Goal: Information Seeking & Learning: Learn about a topic

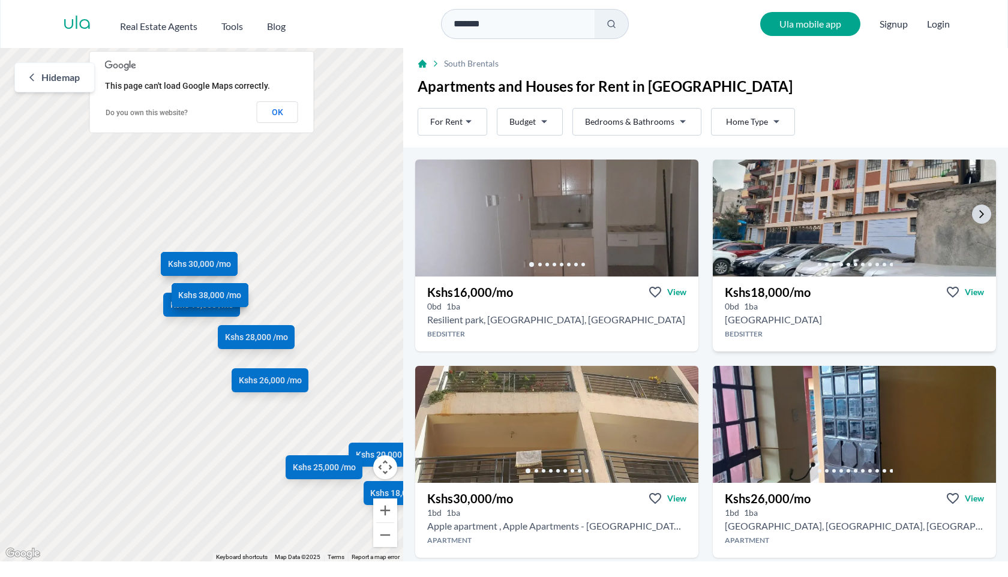
click at [798, 219] on img at bounding box center [853, 218] width 297 height 123
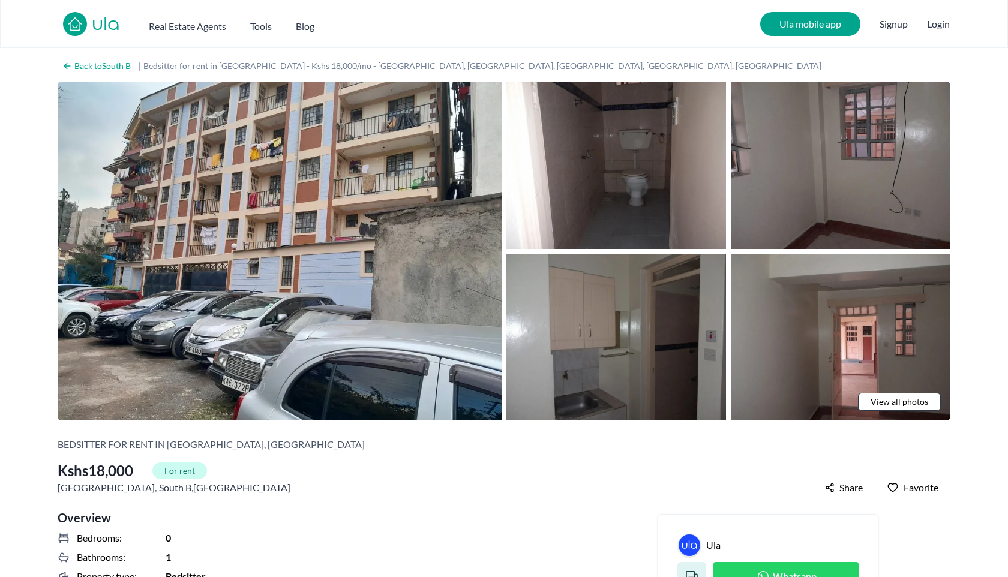
click at [891, 401] on span "View all photos" at bounding box center [899, 402] width 58 height 12
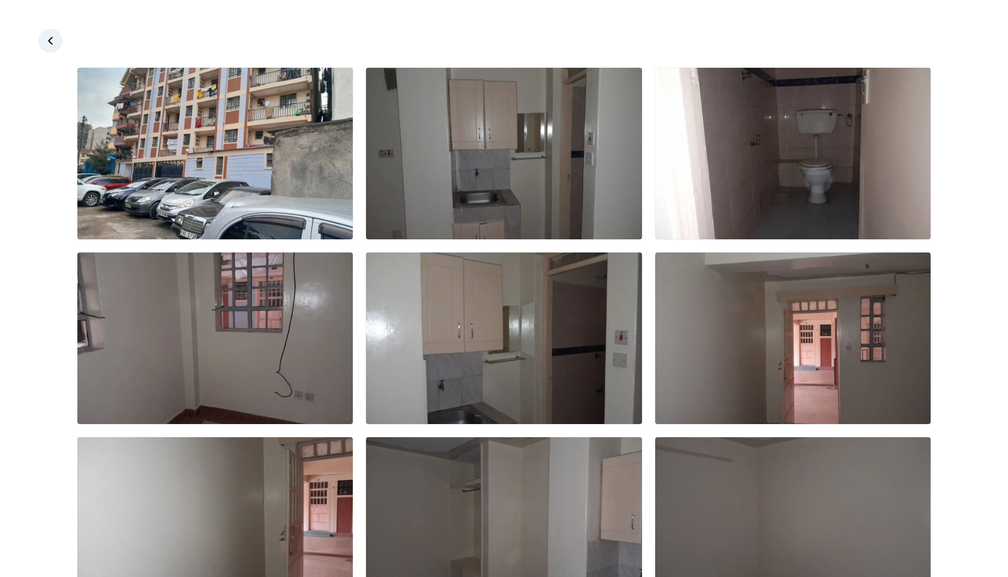
click at [53, 41] on icon at bounding box center [50, 41] width 12 height 12
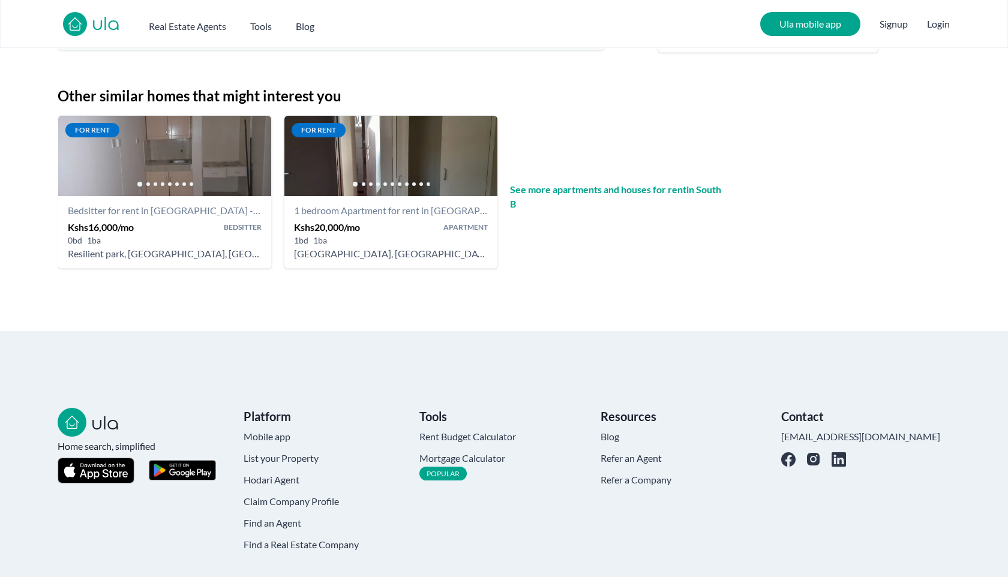
scroll to position [1311, 0]
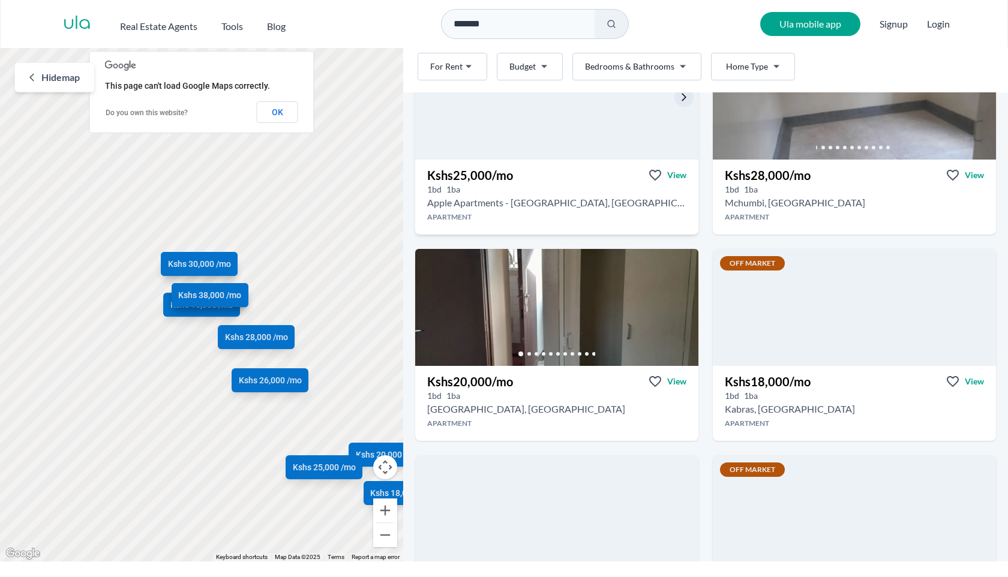
scroll to position [534, 0]
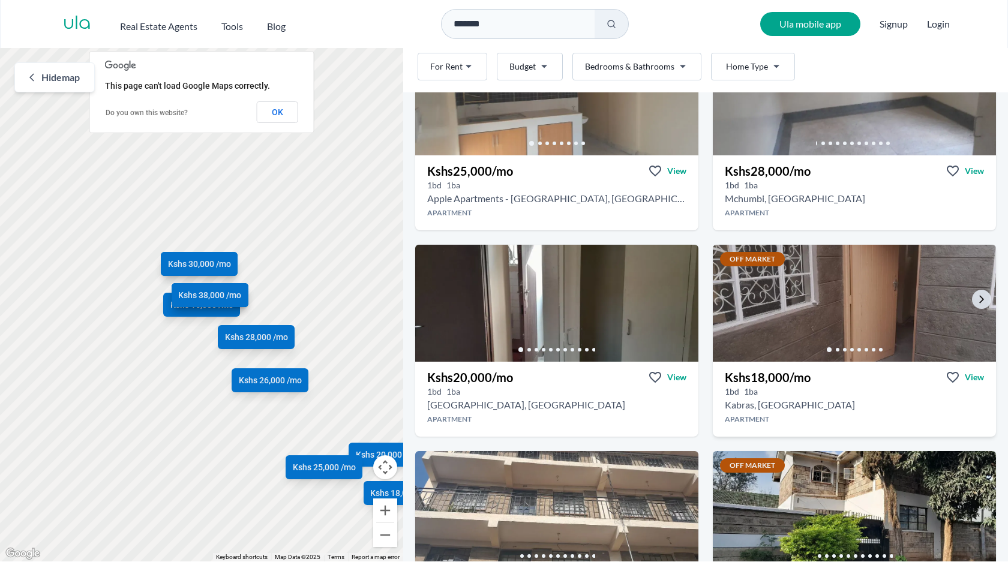
click at [805, 312] on img at bounding box center [853, 303] width 297 height 123
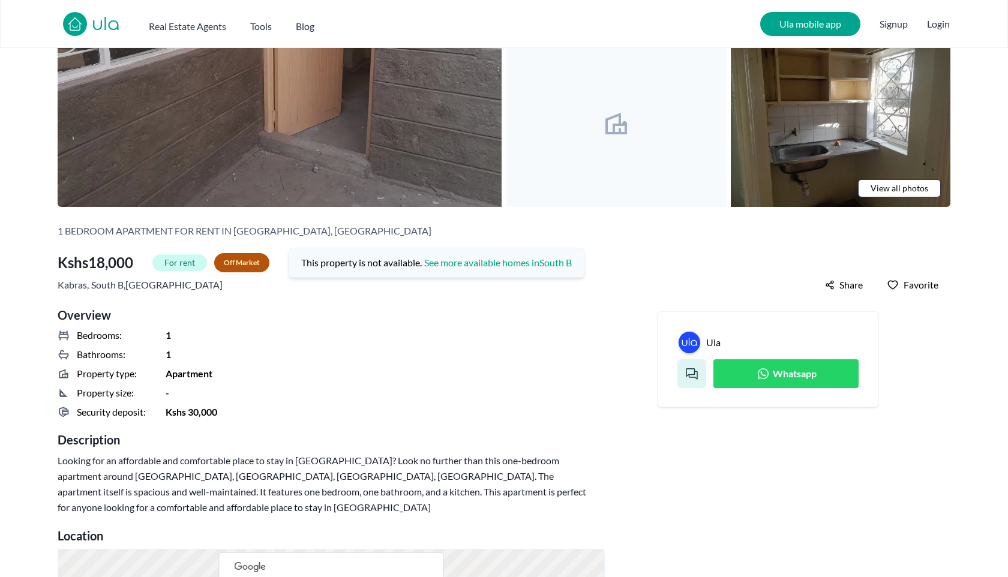
scroll to position [215, 0]
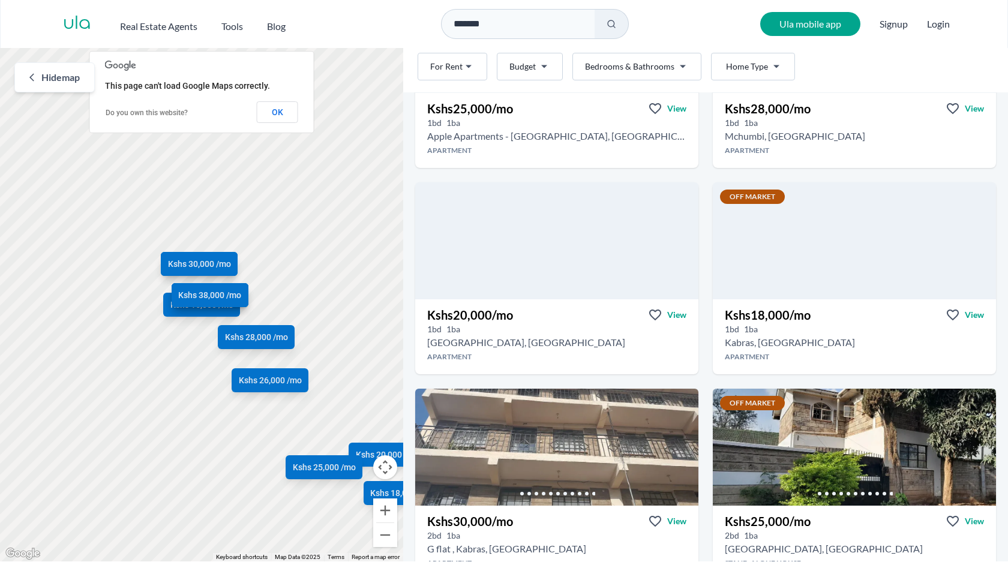
scroll to position [592, 0]
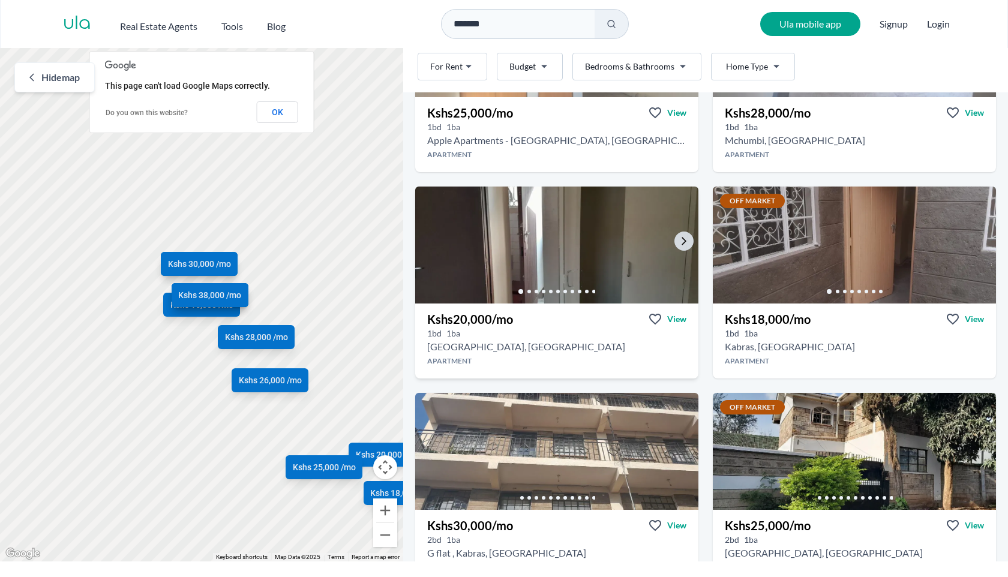
click at [603, 284] on div at bounding box center [556, 291] width 283 height 24
click at [492, 320] on h3 "Kshs 20,000 /mo" at bounding box center [470, 319] width 86 height 17
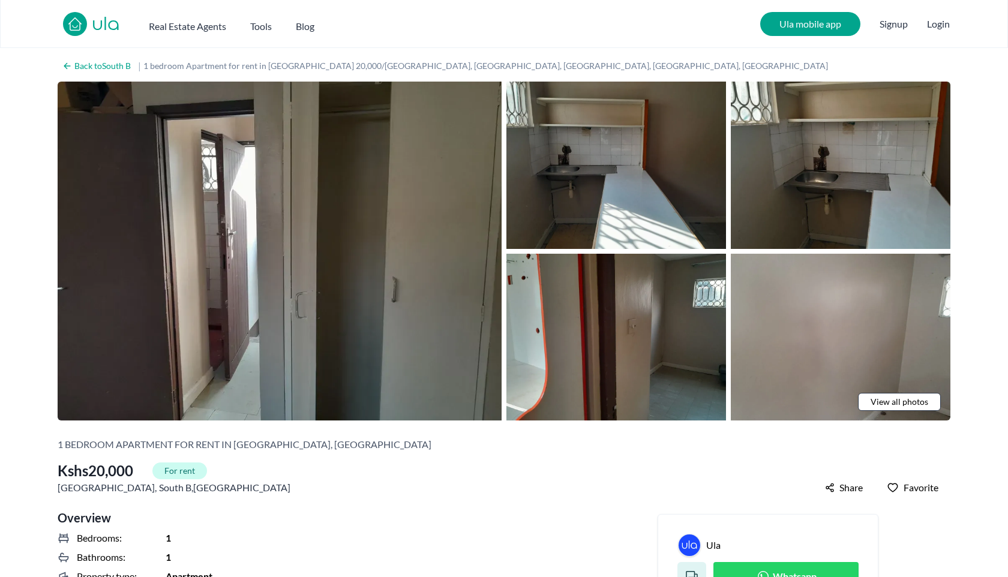
click at [880, 402] on span "View all photos" at bounding box center [899, 402] width 58 height 12
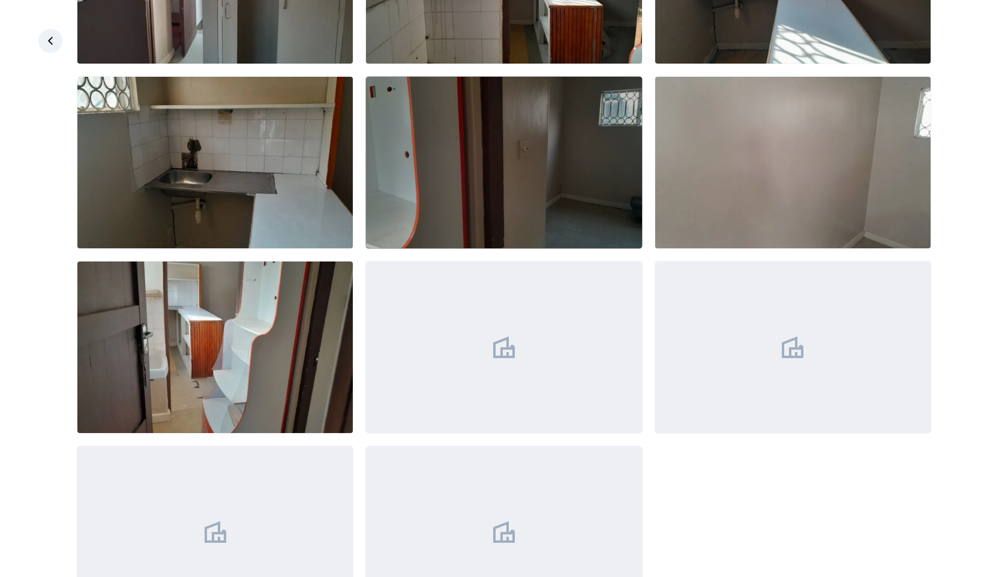
scroll to position [246, 0]
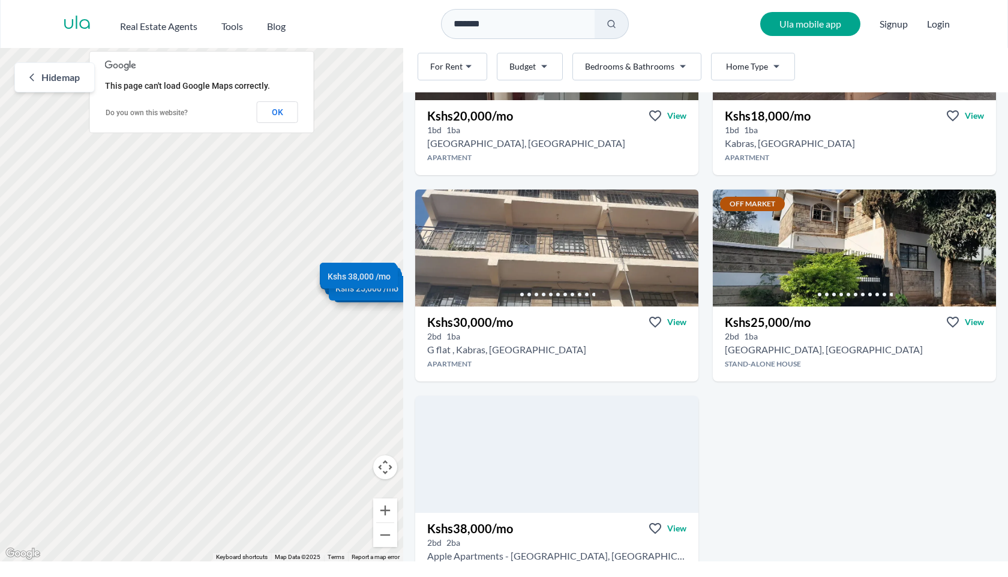
scroll to position [768, 0]
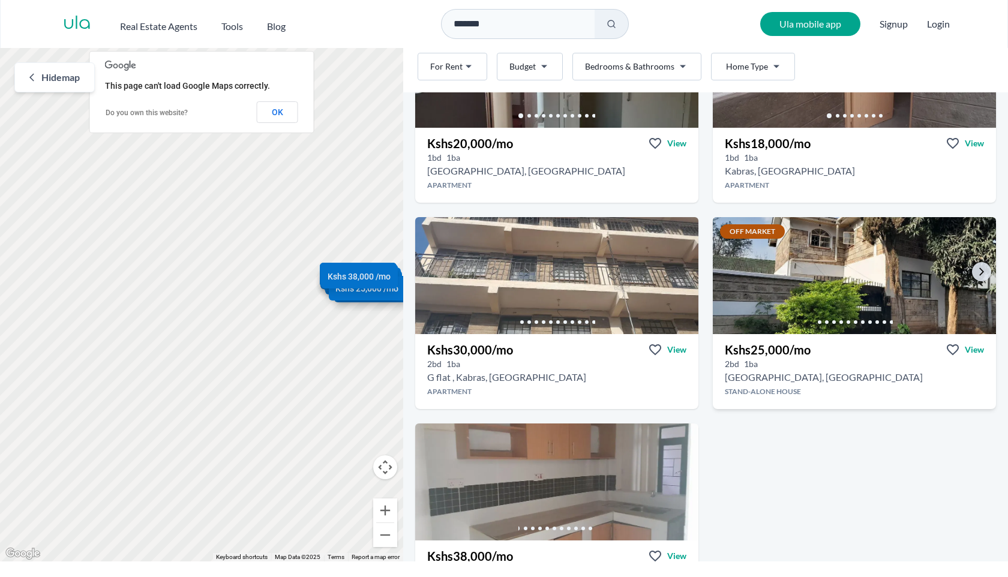
click at [786, 294] on img at bounding box center [853, 275] width 297 height 123
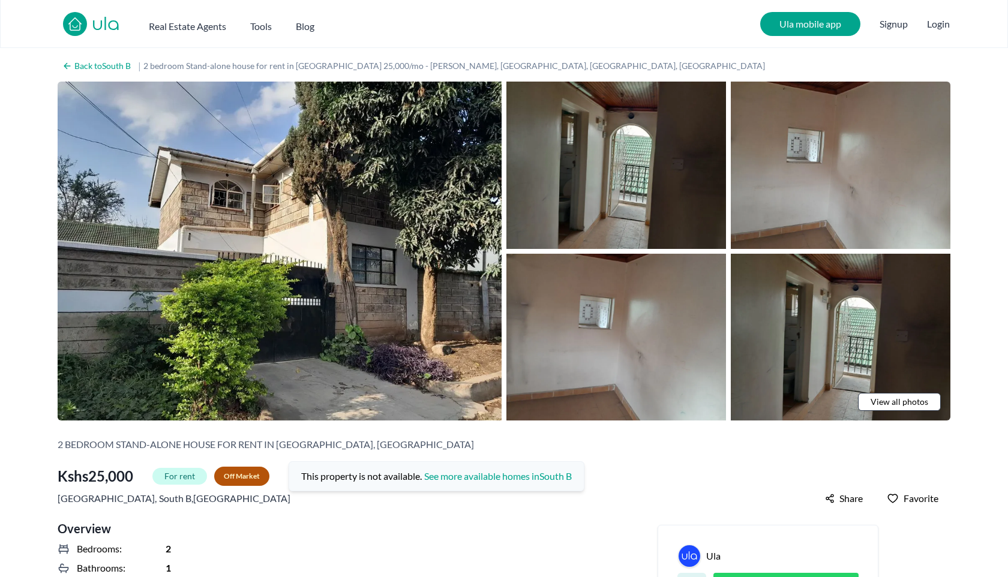
click at [907, 405] on span "View all photos" at bounding box center [899, 402] width 58 height 12
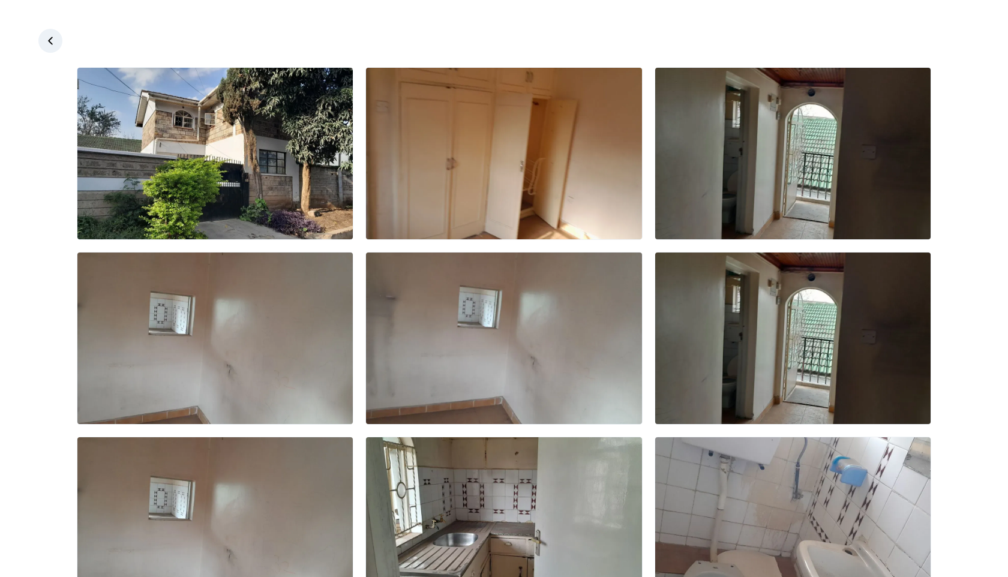
click at [50, 37] on icon at bounding box center [50, 41] width 12 height 12
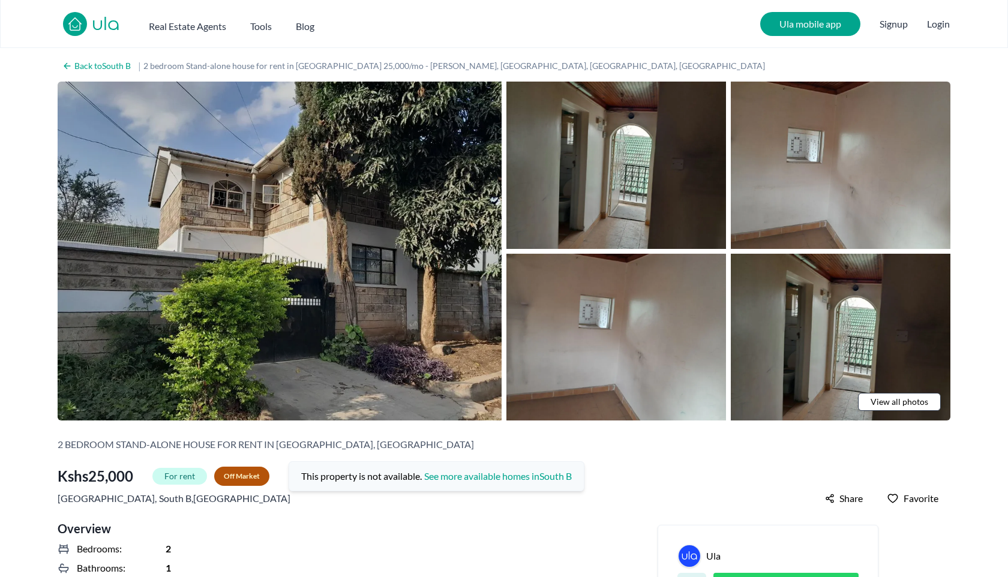
click at [287, 267] on img at bounding box center [280, 251] width 444 height 339
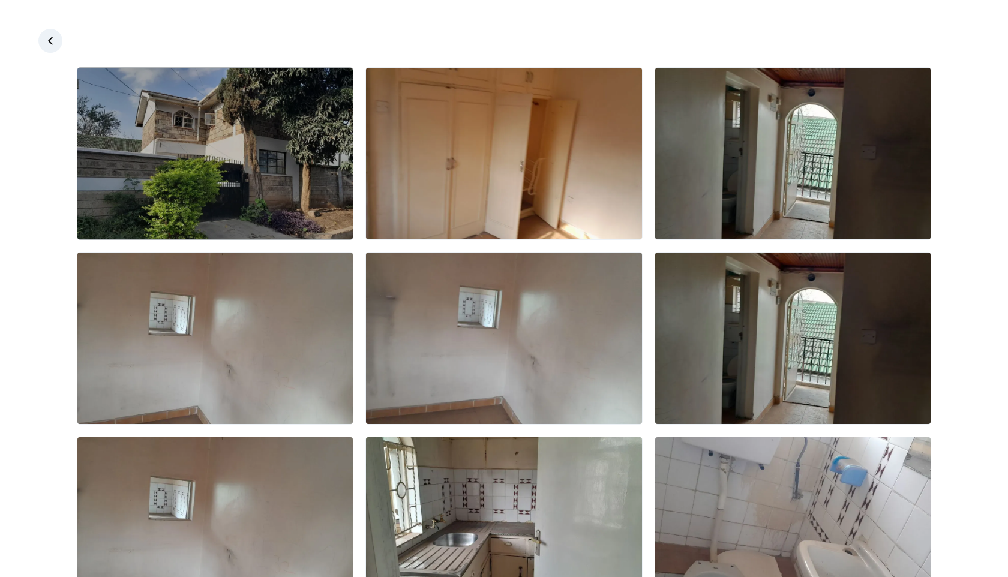
click at [277, 167] on img at bounding box center [214, 154] width 275 height 172
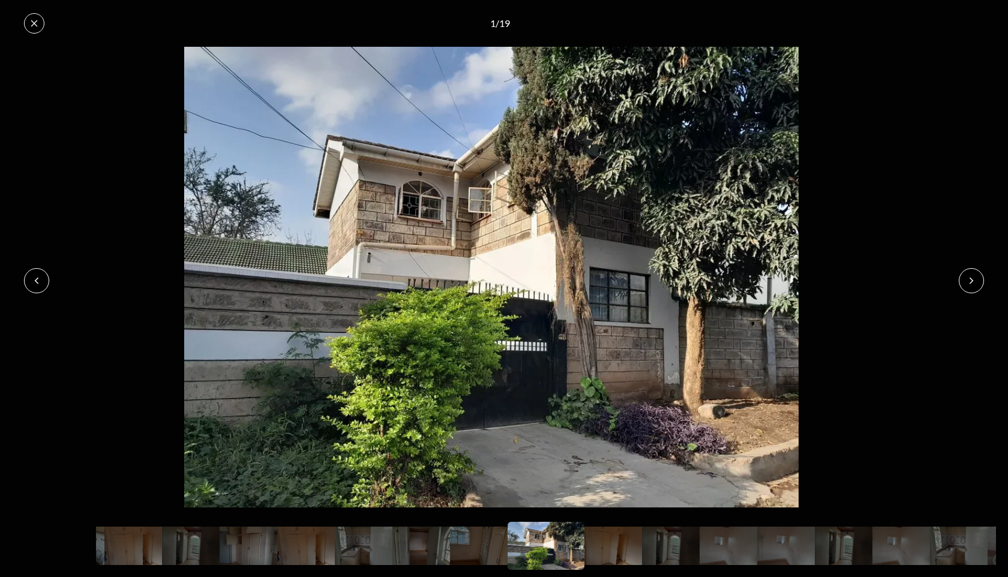
click at [34, 32] on button at bounding box center [34, 23] width 20 height 20
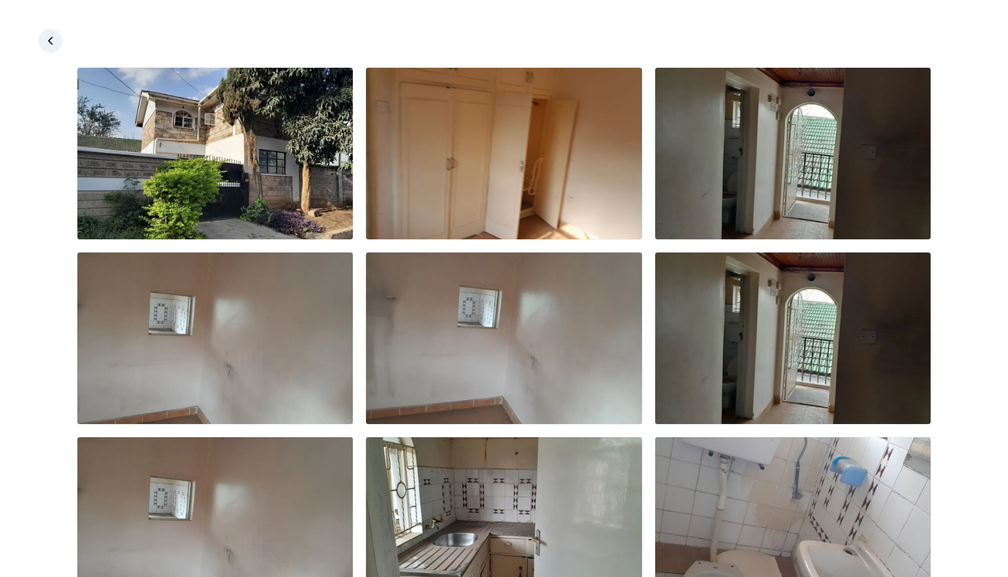
click at [55, 40] on icon at bounding box center [50, 41] width 12 height 12
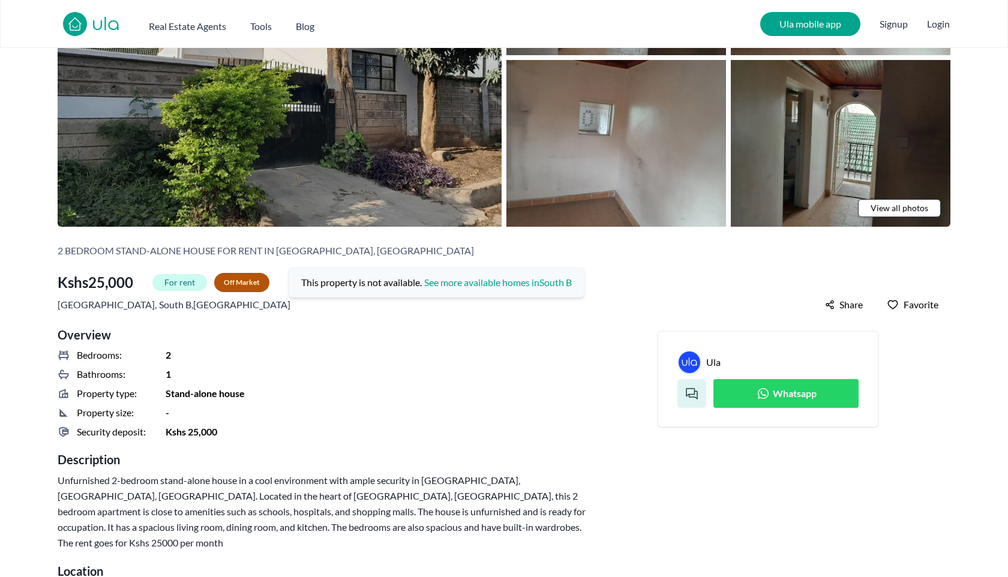
scroll to position [197, 0]
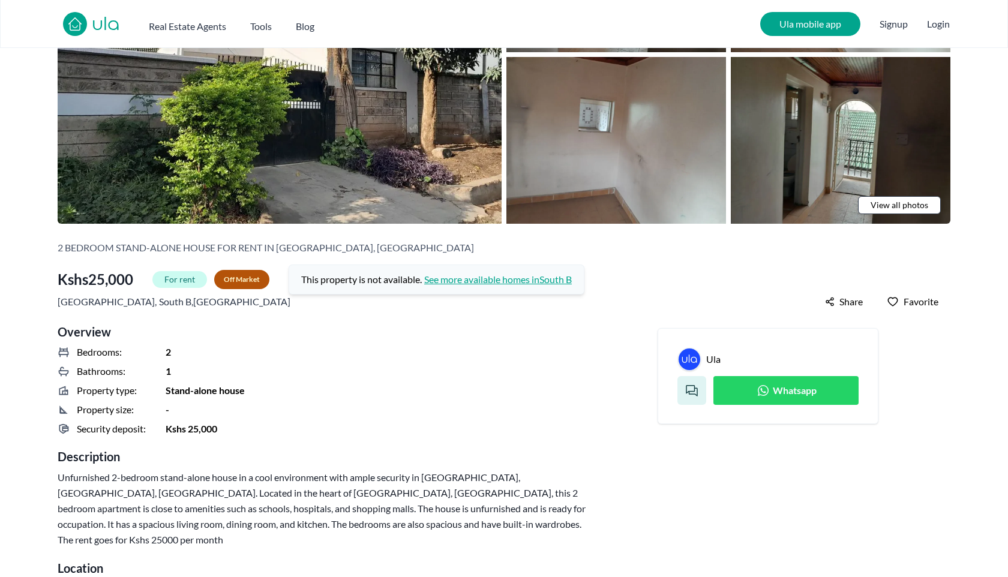
click at [494, 279] on link "See more available homes in [GEOGRAPHIC_DATA]" at bounding box center [498, 279] width 148 height 14
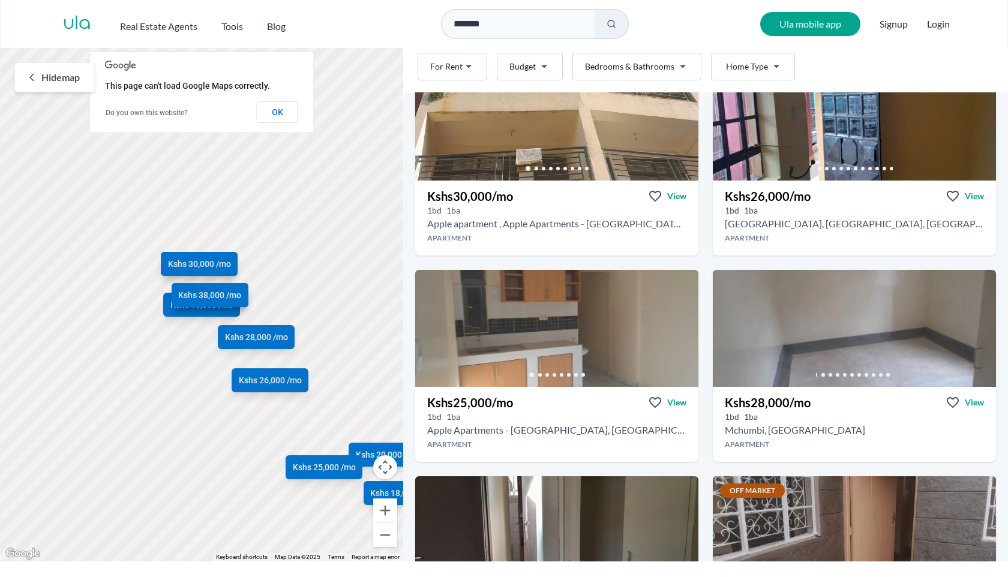
scroll to position [304, 0]
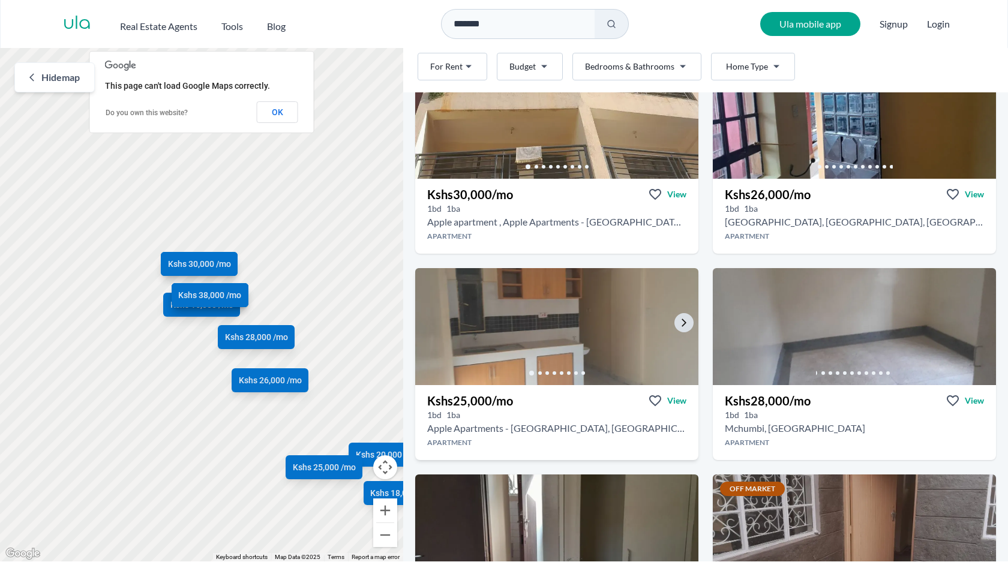
click at [507, 339] on img at bounding box center [556, 326] width 297 height 123
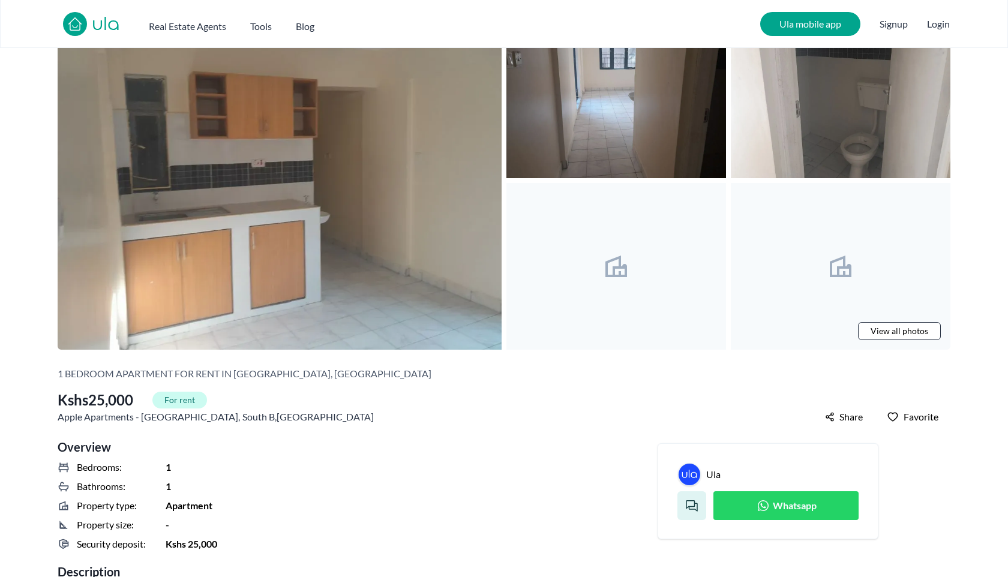
scroll to position [70, 0]
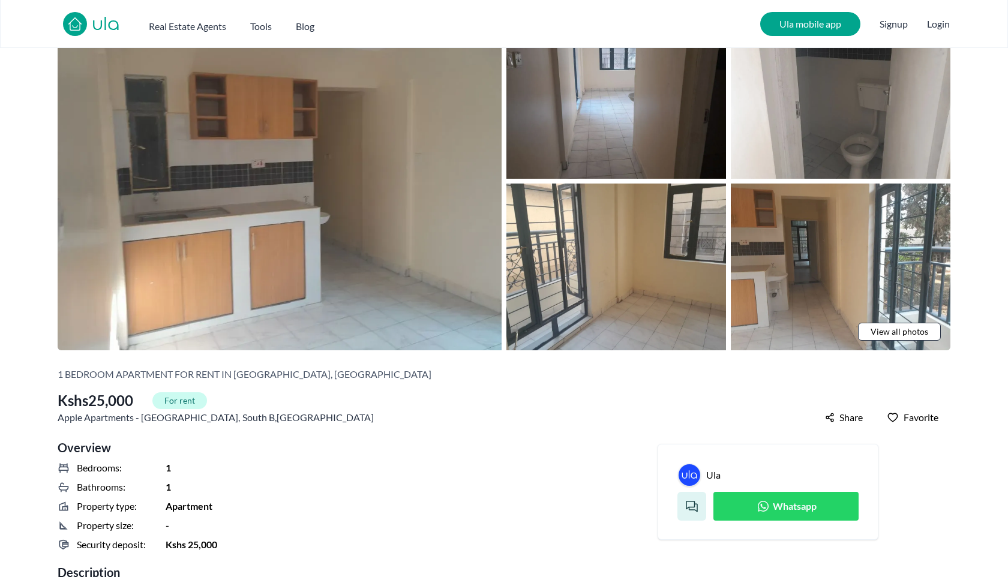
click at [889, 335] on span "View all photos" at bounding box center [899, 332] width 58 height 12
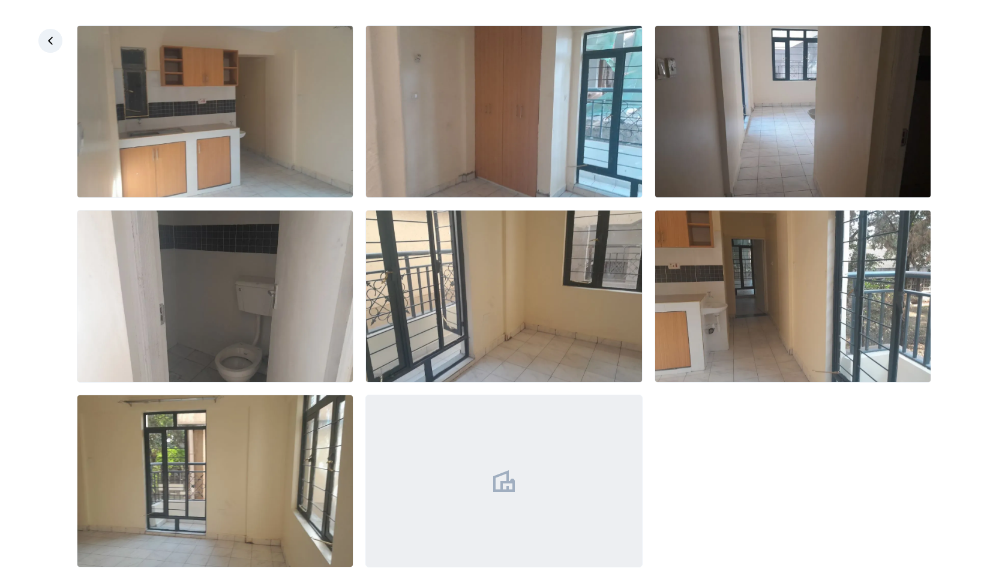
scroll to position [61, 0]
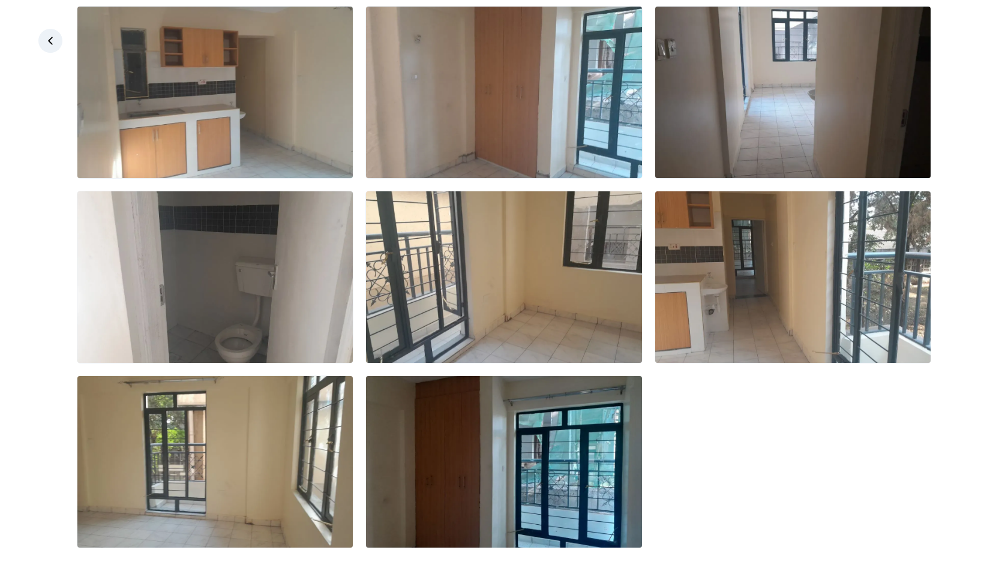
click at [46, 43] on icon at bounding box center [50, 41] width 12 height 12
